Goal: Register for event/course

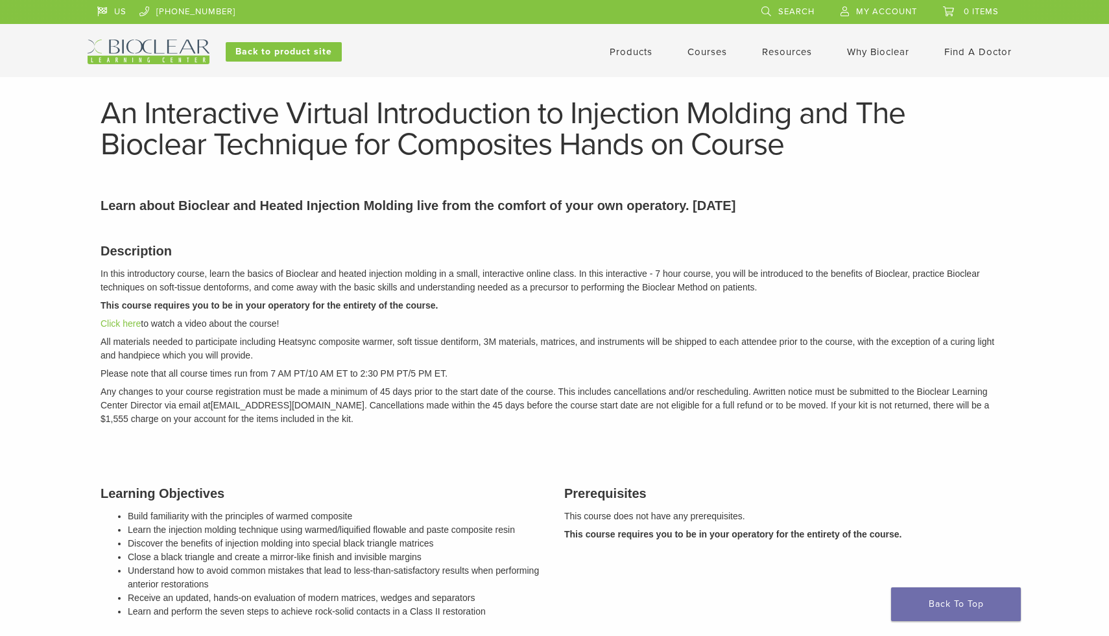
scroll to position [701, 0]
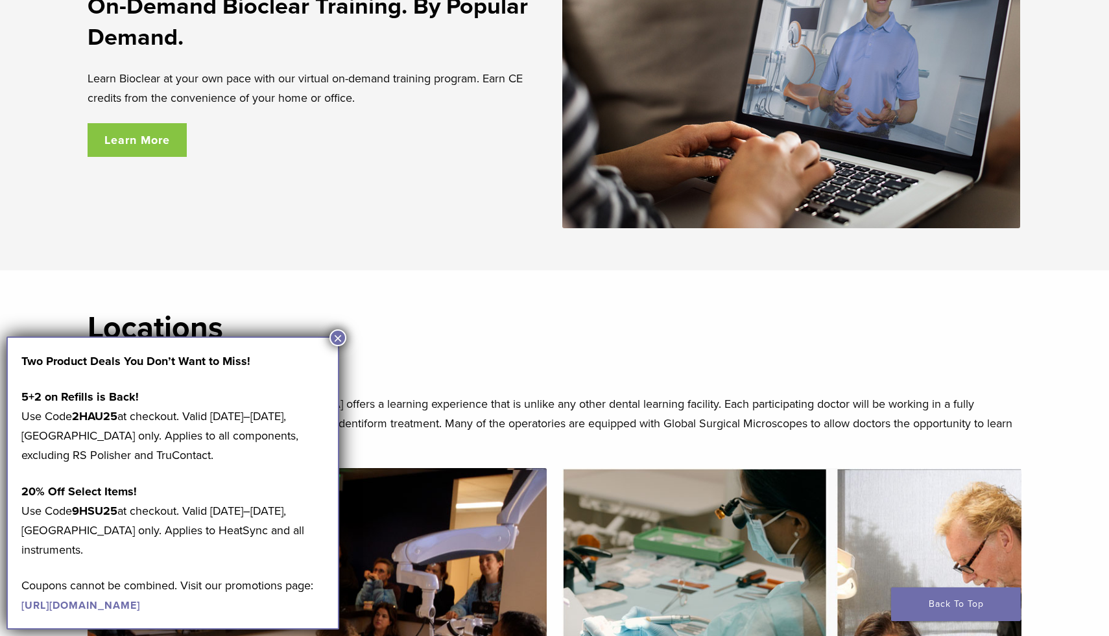
scroll to position [2383, 0]
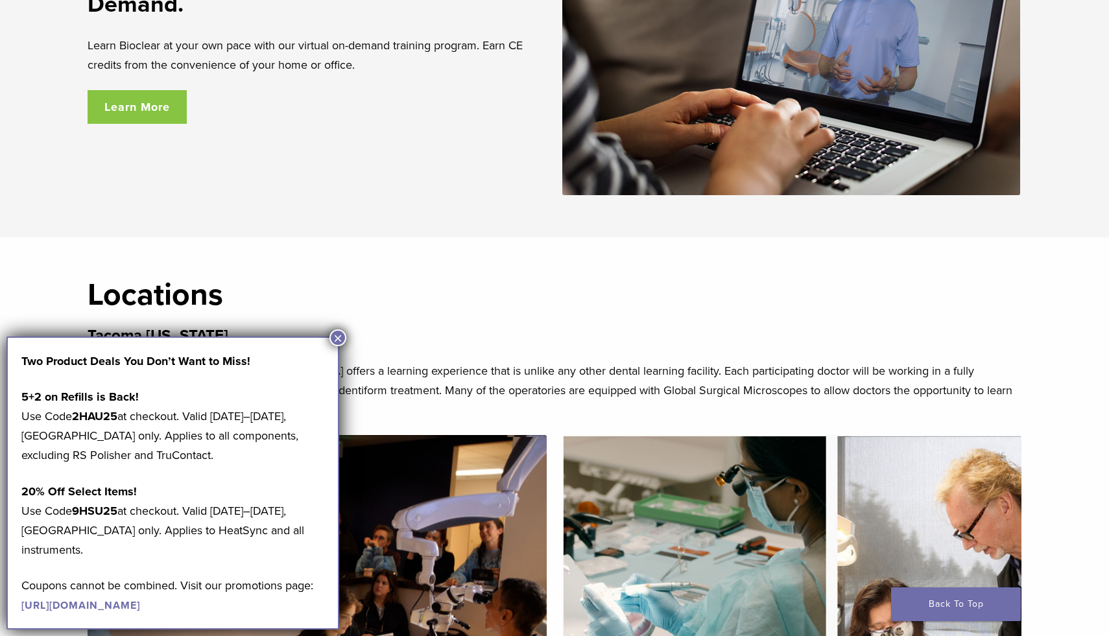
click at [336, 339] on button "×" at bounding box center [338, 338] width 17 height 17
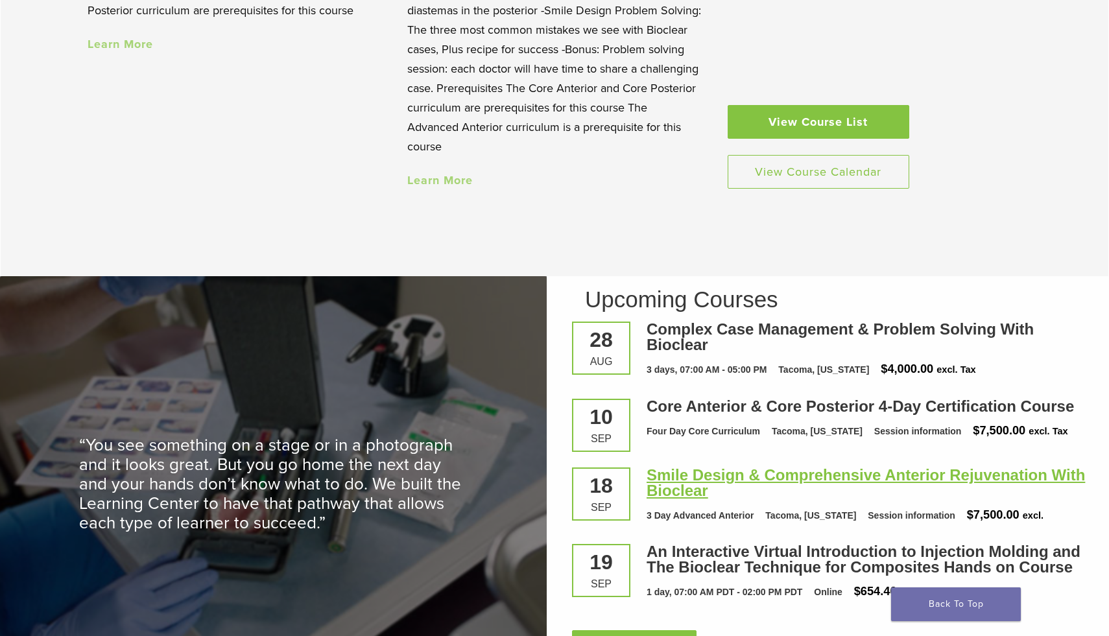
scroll to position [1552, 0]
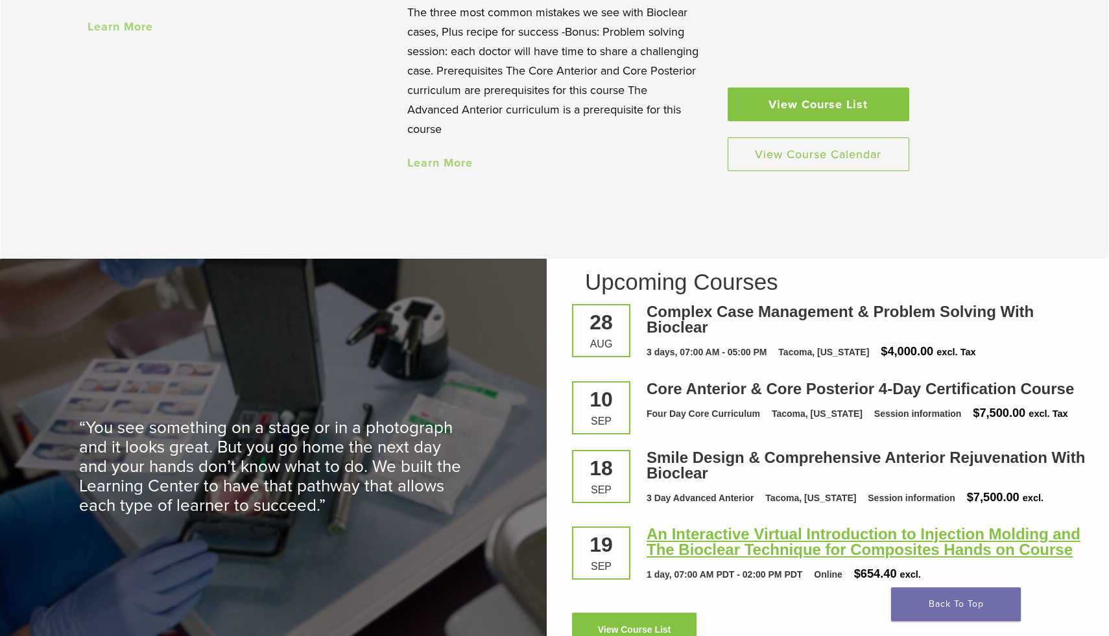
click at [688, 532] on link "An Interactive Virtual Introduction to Injection Molding and The Bioclear Techn…" at bounding box center [864, 541] width 434 height 33
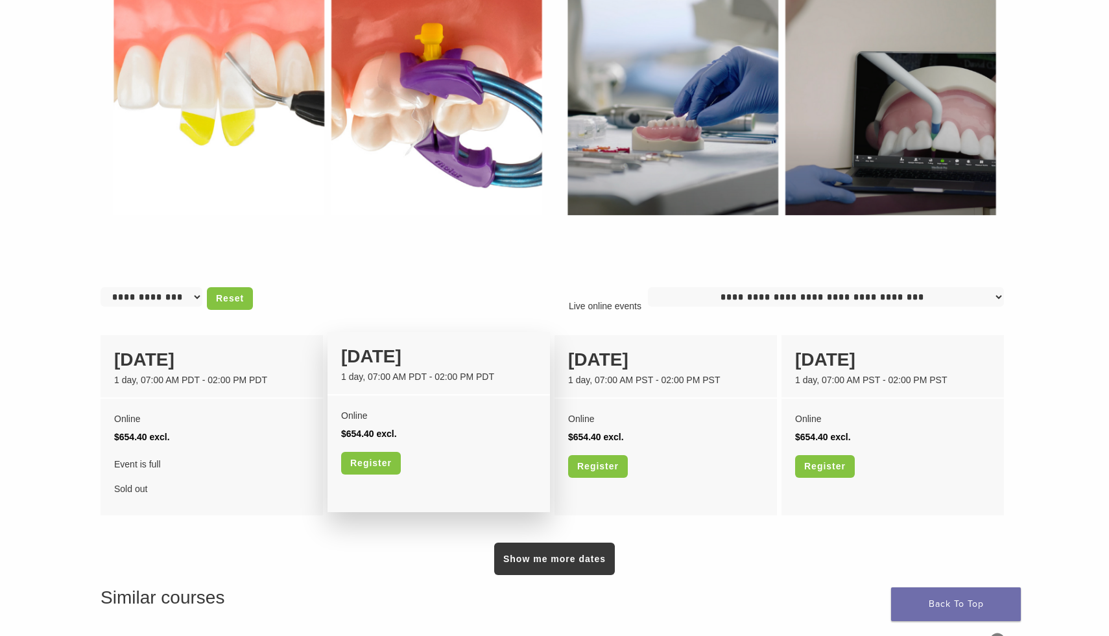
scroll to position [784, 0]
